Goal: Information Seeking & Learning: Learn about a topic

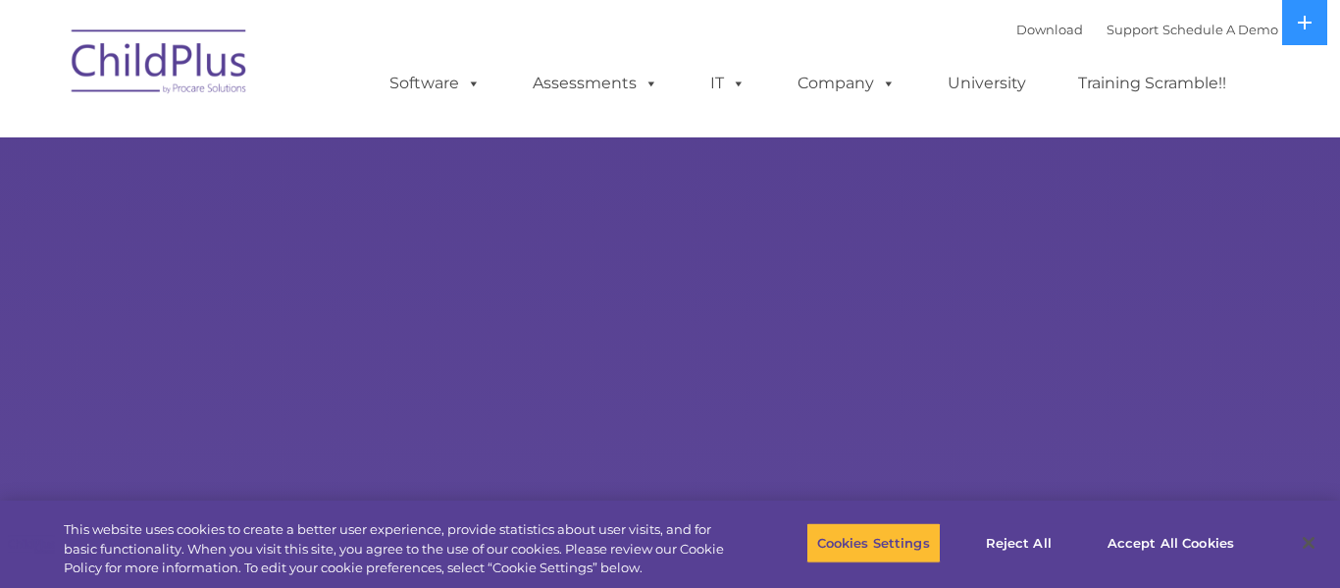
select select "MEDIUM"
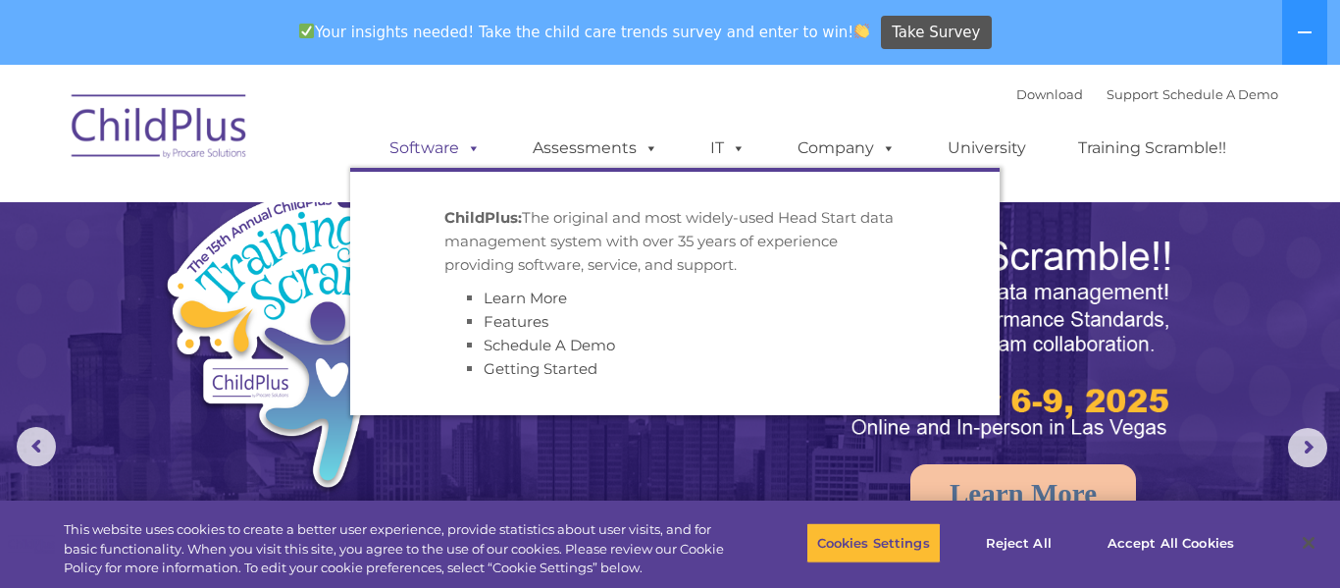
click at [478, 150] on span at bounding box center [470, 147] width 22 height 19
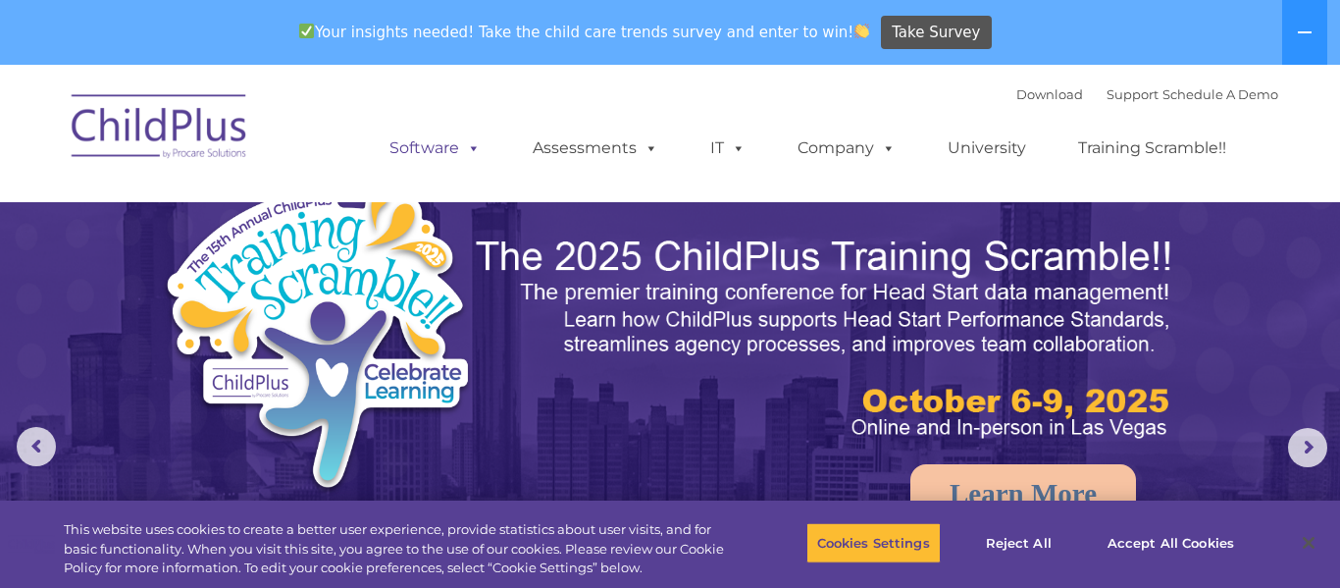
click at [478, 150] on span at bounding box center [470, 147] width 22 height 19
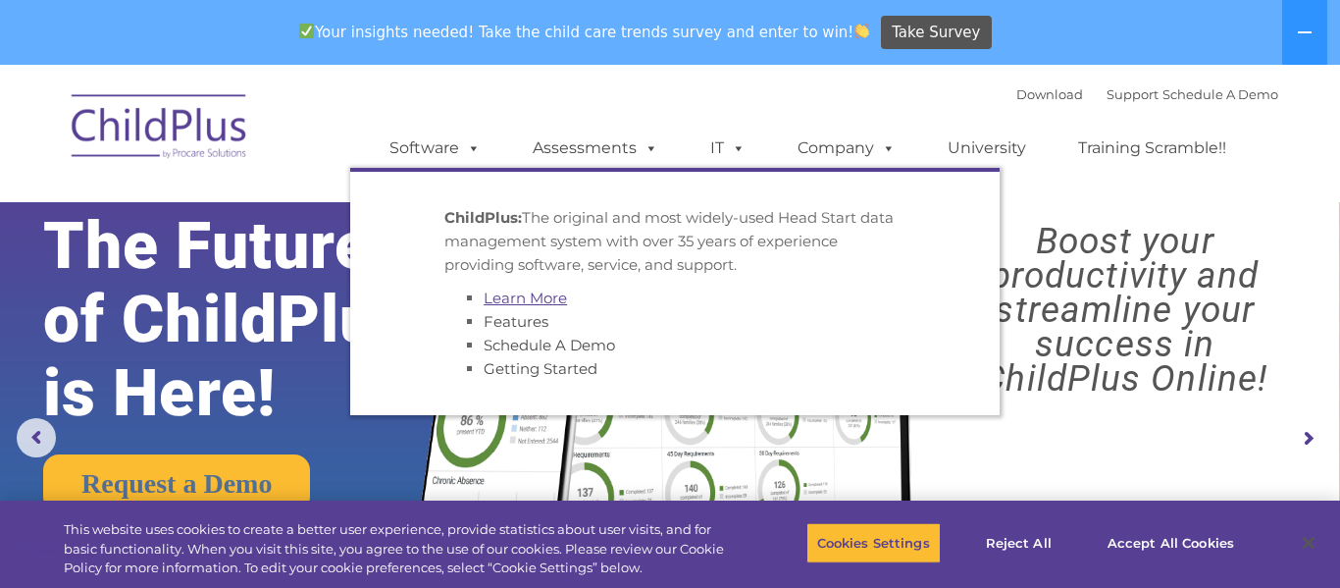
scroll to position [6, 0]
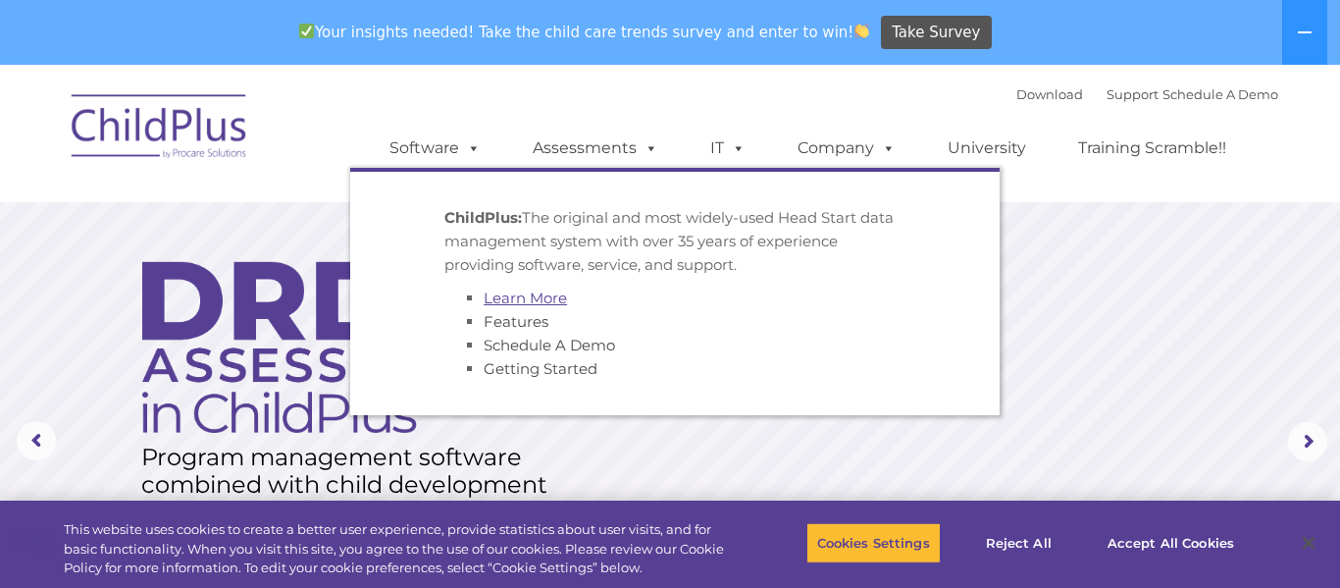
click at [530, 303] on link "Learn More" at bounding box center [525, 297] width 83 height 19
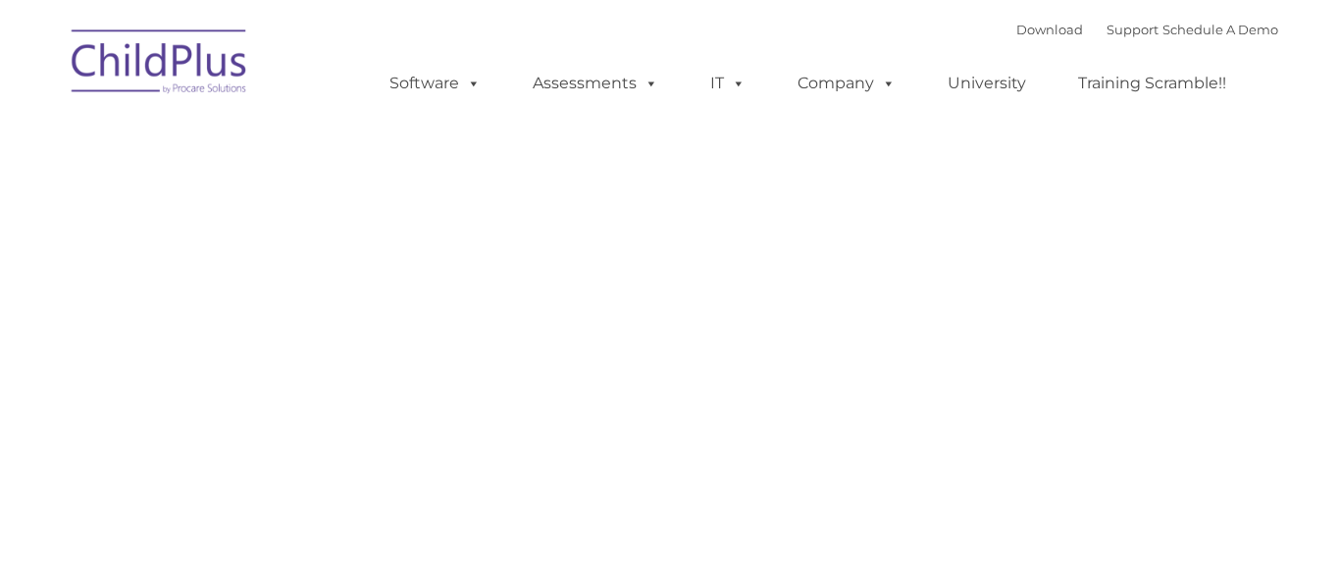
type input ""
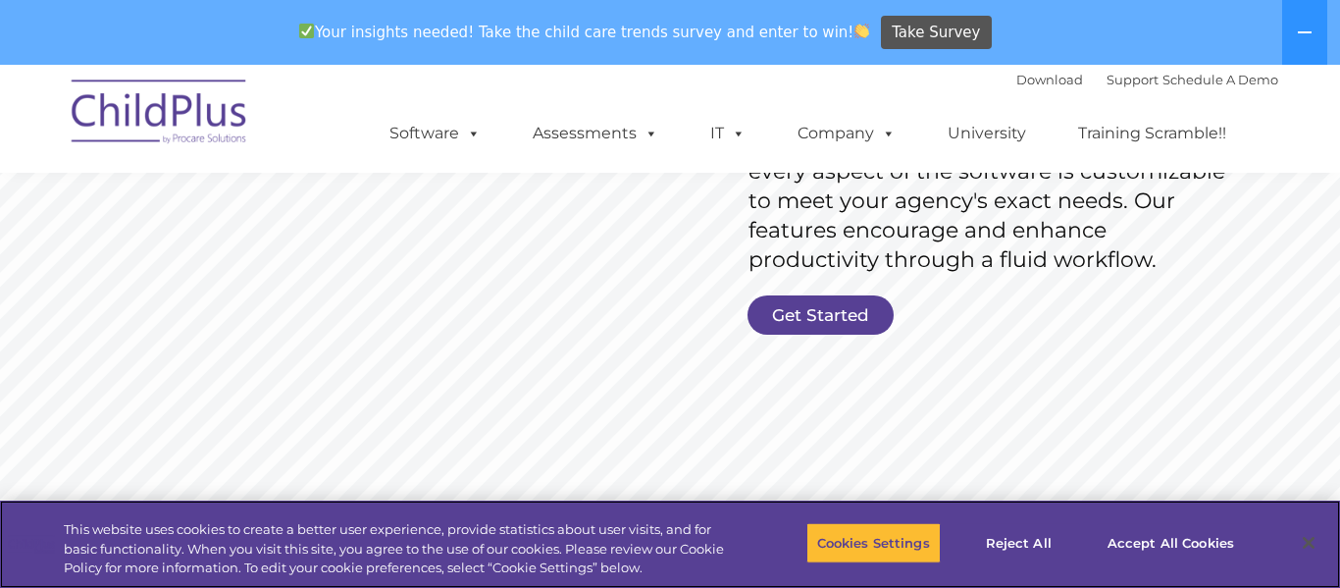
scroll to position [423, 0]
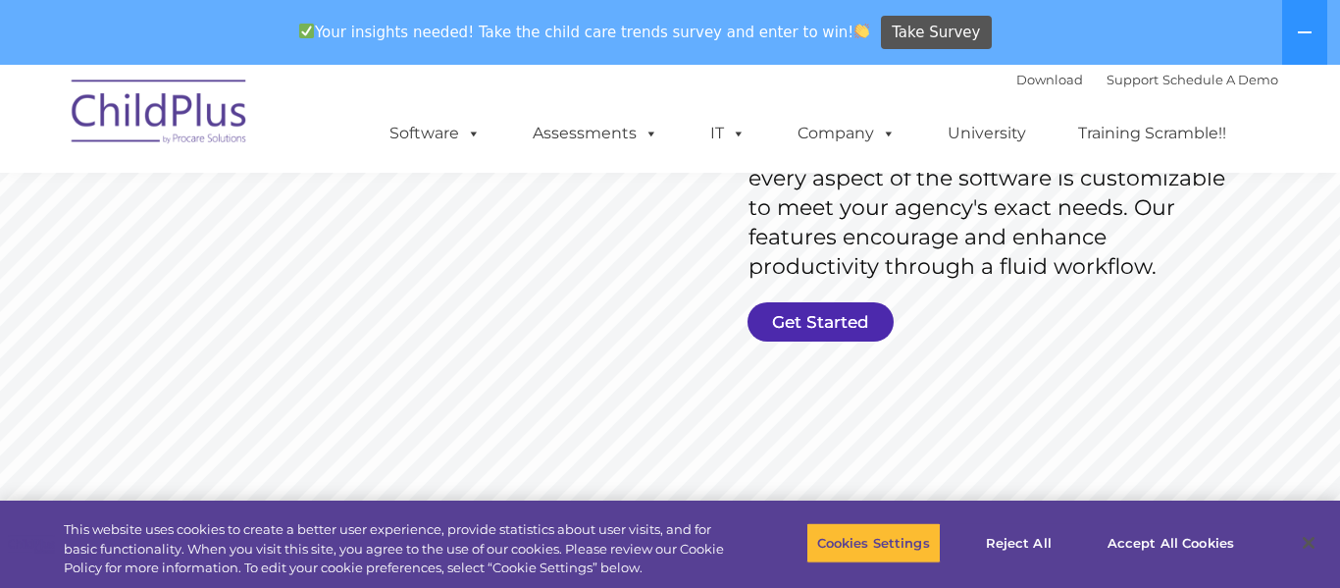
click at [816, 333] on link "Get Started" at bounding box center [821, 321] width 146 height 39
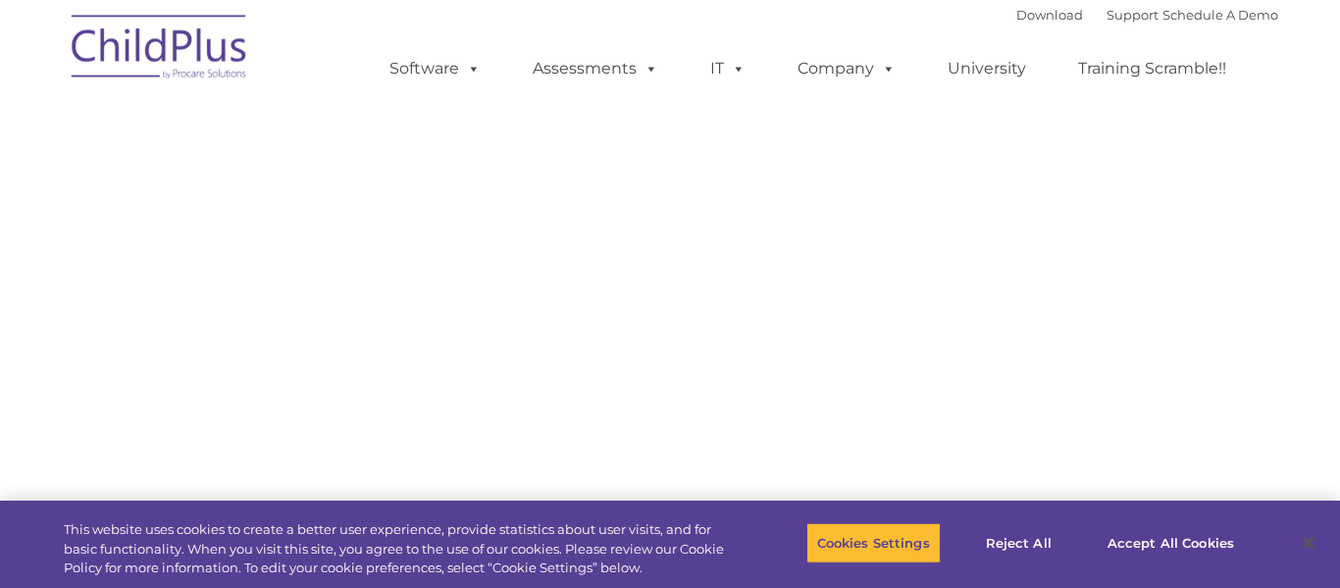
select select "MEDIUM"
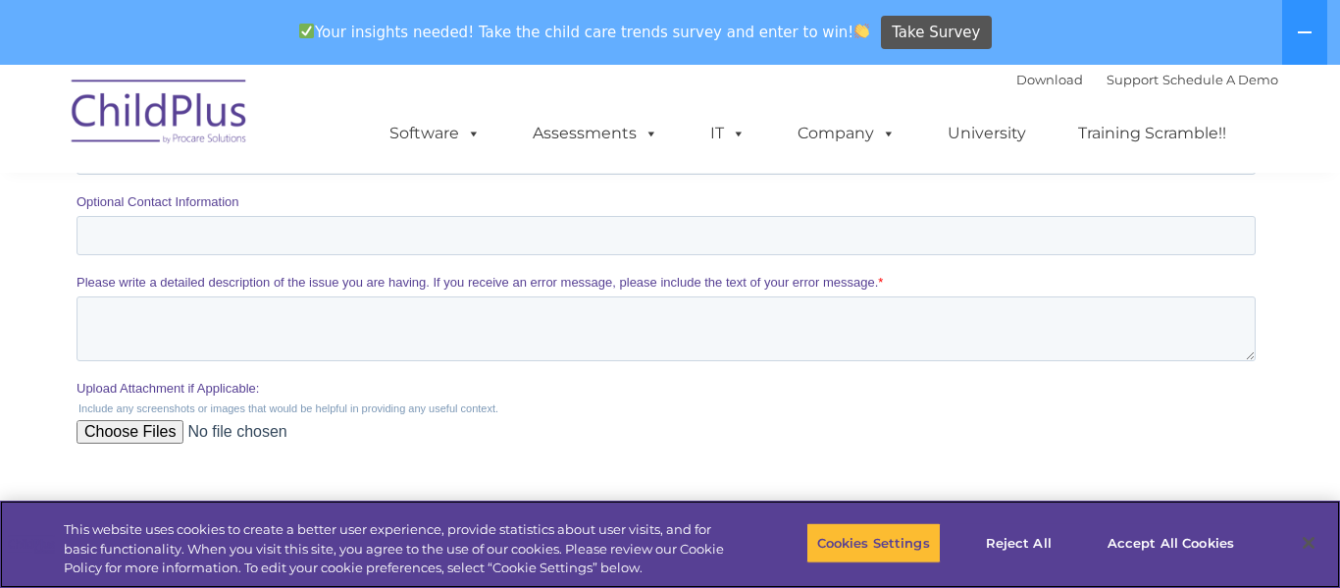
scroll to position [712, 0]
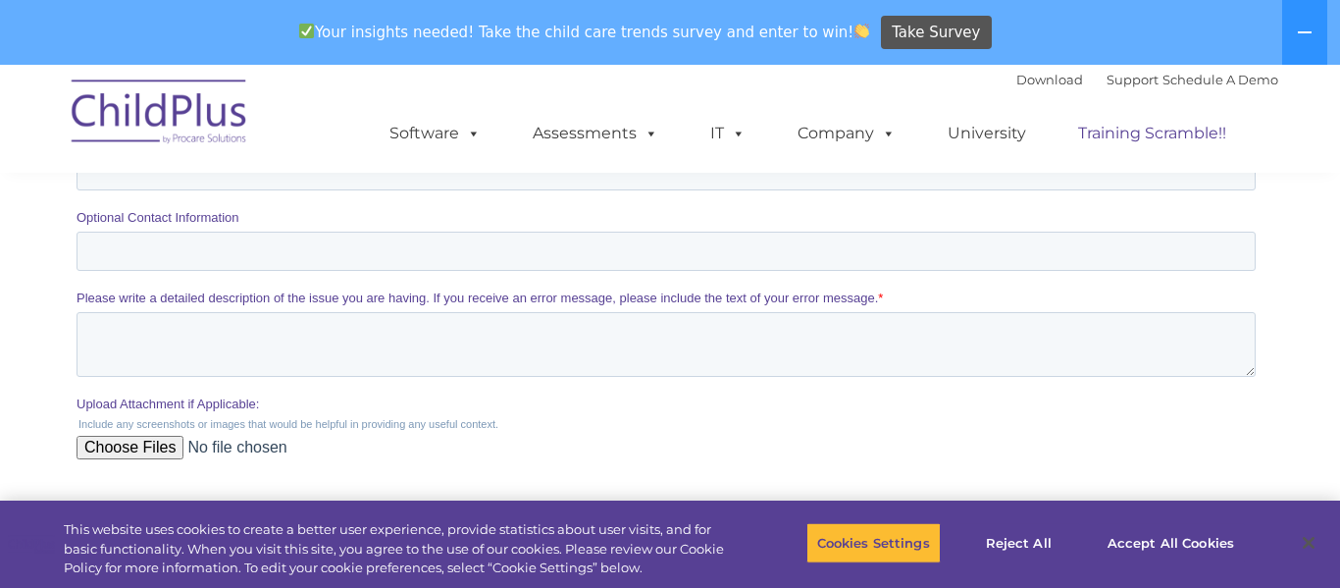
click at [1149, 140] on link "Training Scramble!!" at bounding box center [1152, 133] width 187 height 39
